Goal: Find specific page/section: Find specific page/section

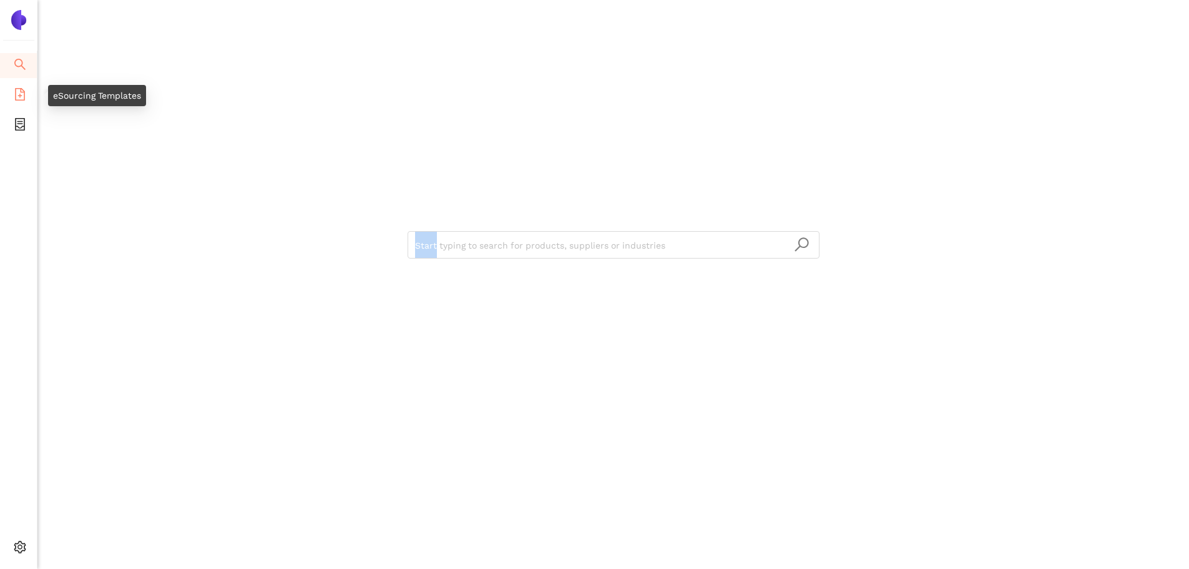
click at [19, 97] on icon "file-add" at bounding box center [20, 94] width 10 height 12
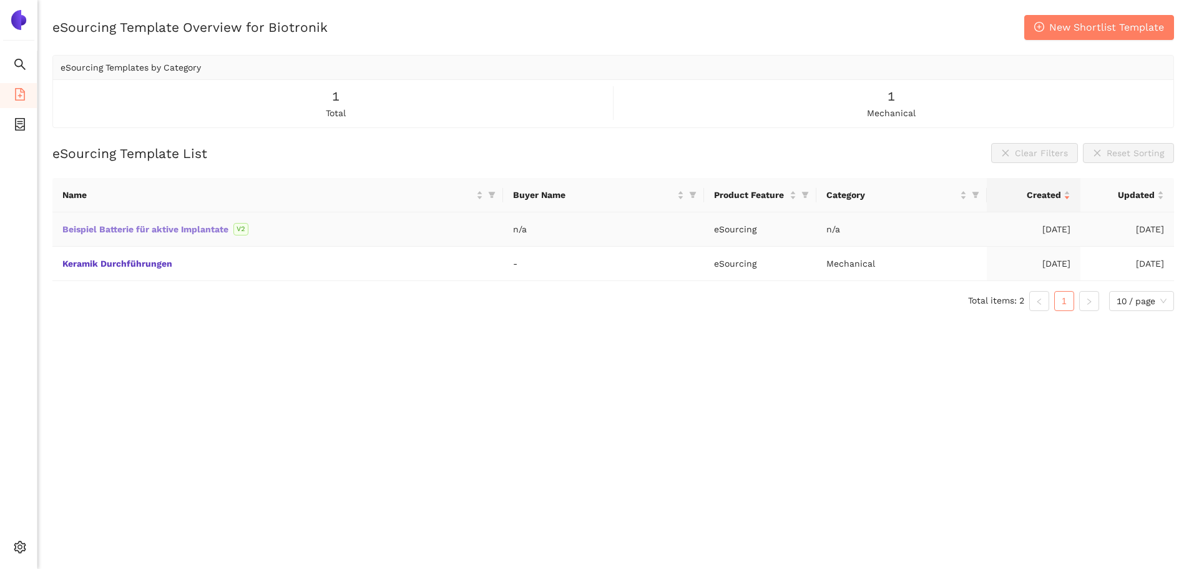
click at [0, 0] on link "Beispiel Batterie für aktive Implantate" at bounding box center [0, 0] width 0 height 0
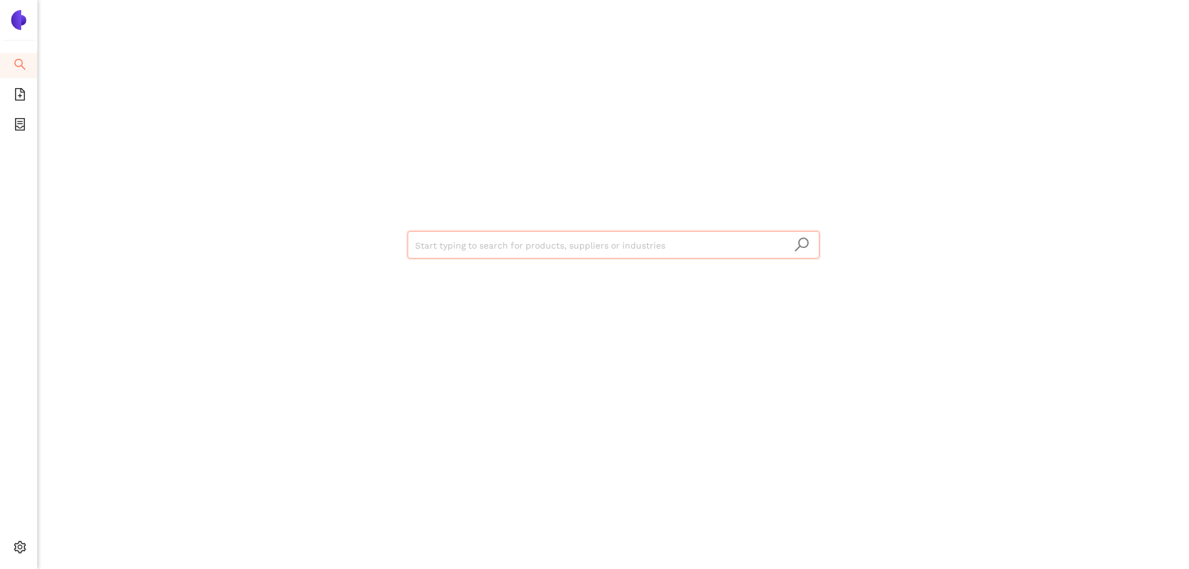
click at [497, 255] on input "search" at bounding box center [613, 245] width 397 height 27
click at [14, 91] on icon "file-add" at bounding box center [20, 94] width 12 height 12
